Goal: Communication & Community: Answer question/provide support

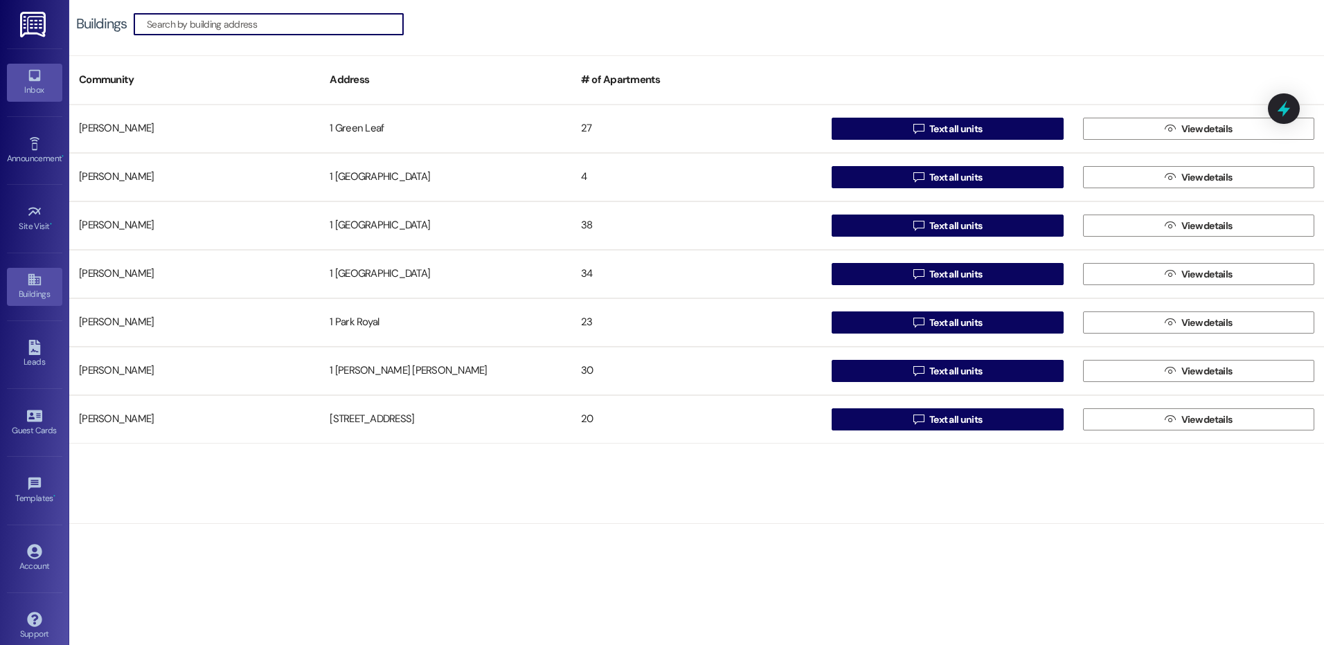
click at [32, 87] on div "Inbox" at bounding box center [34, 90] width 69 height 14
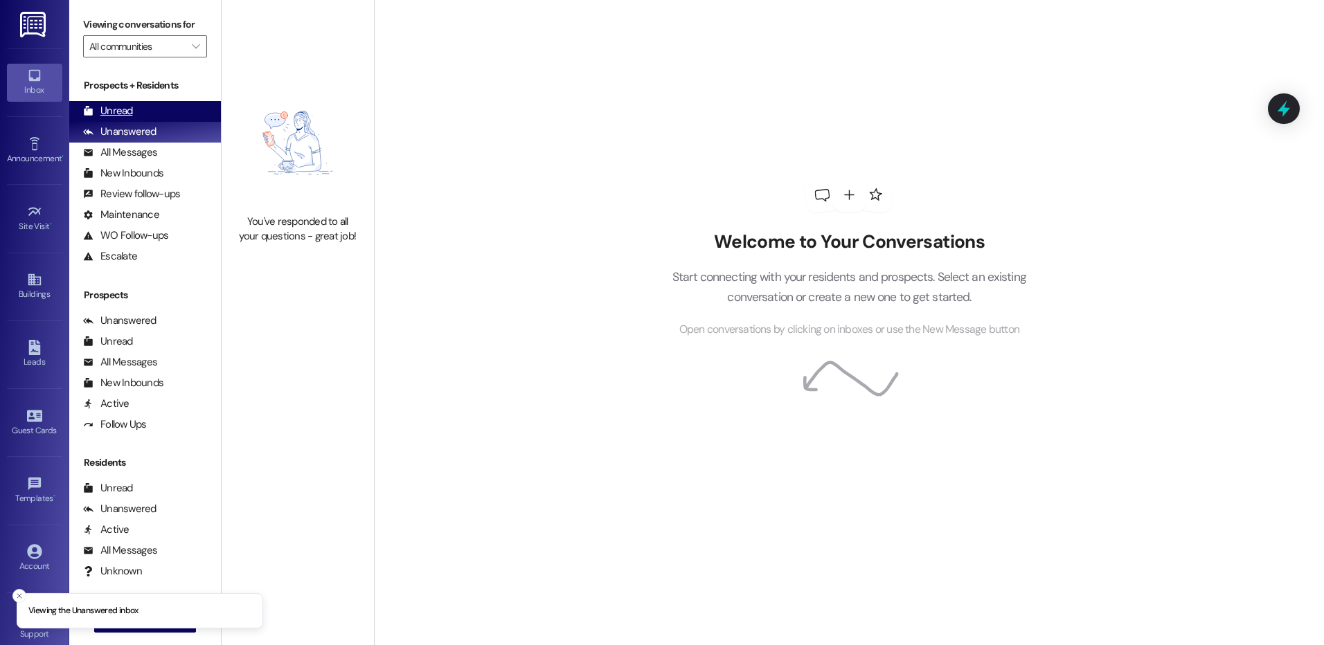
click at [150, 107] on div "Unread (0)" at bounding box center [145, 111] width 152 height 21
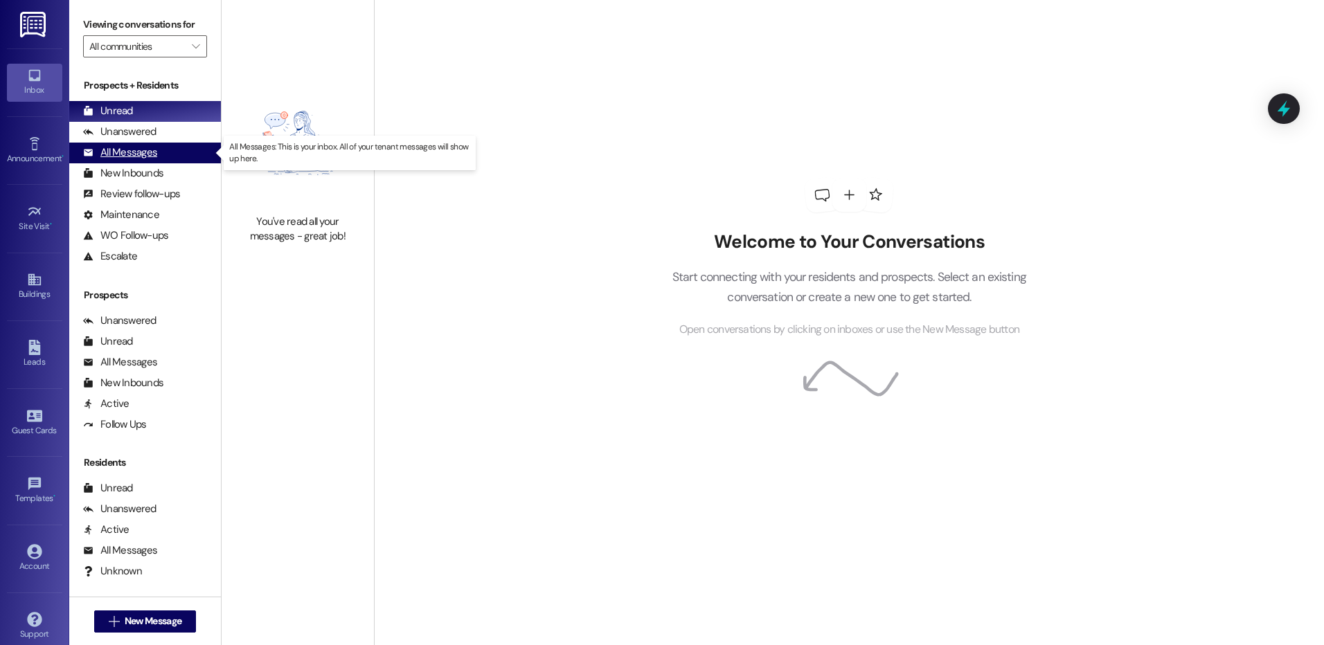
click at [168, 152] on div "All Messages (undefined)" at bounding box center [145, 153] width 152 height 21
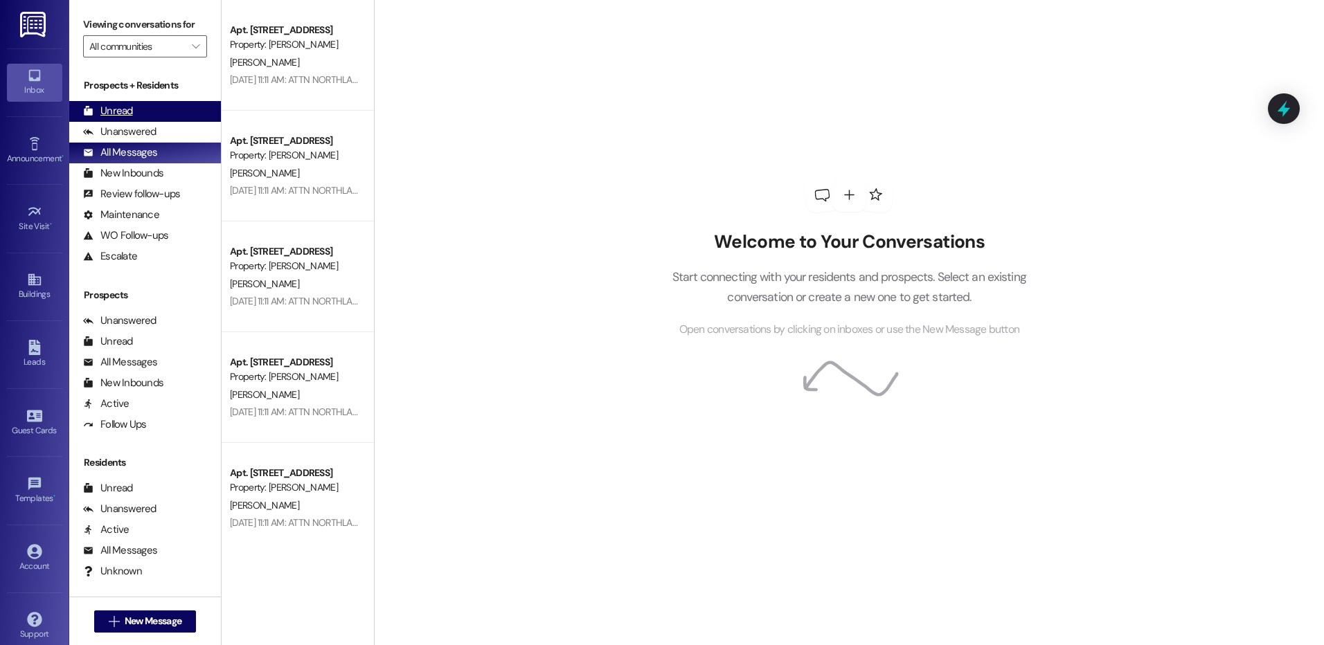
click at [125, 115] on div "Unread" at bounding box center [108, 111] width 50 height 15
